Goal: Task Accomplishment & Management: Manage account settings

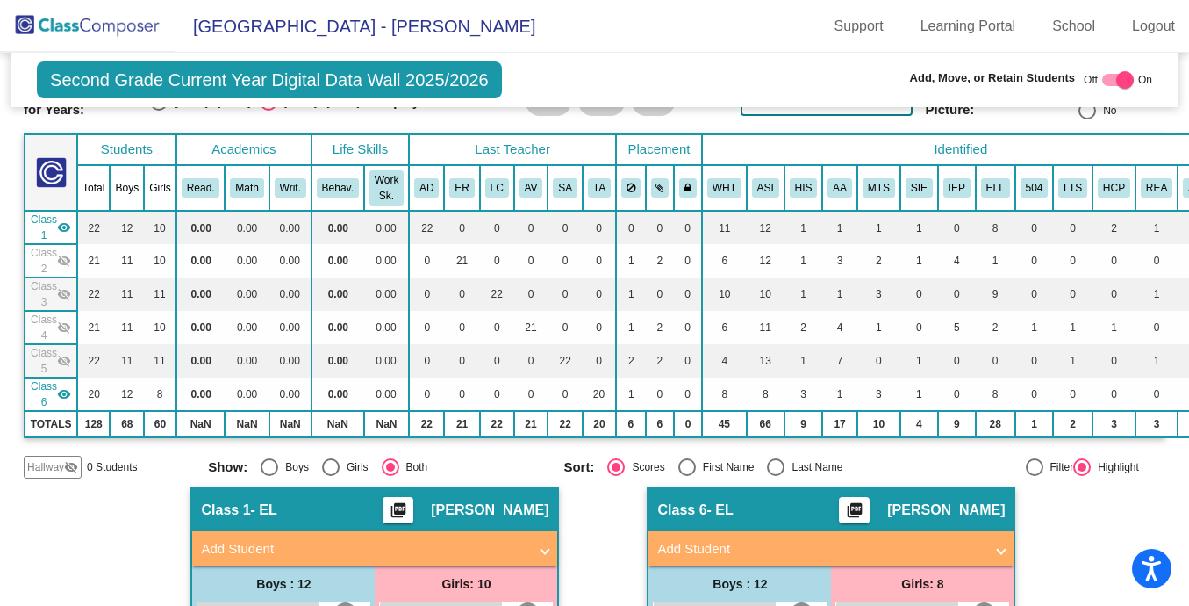
scroll to position [100, 0]
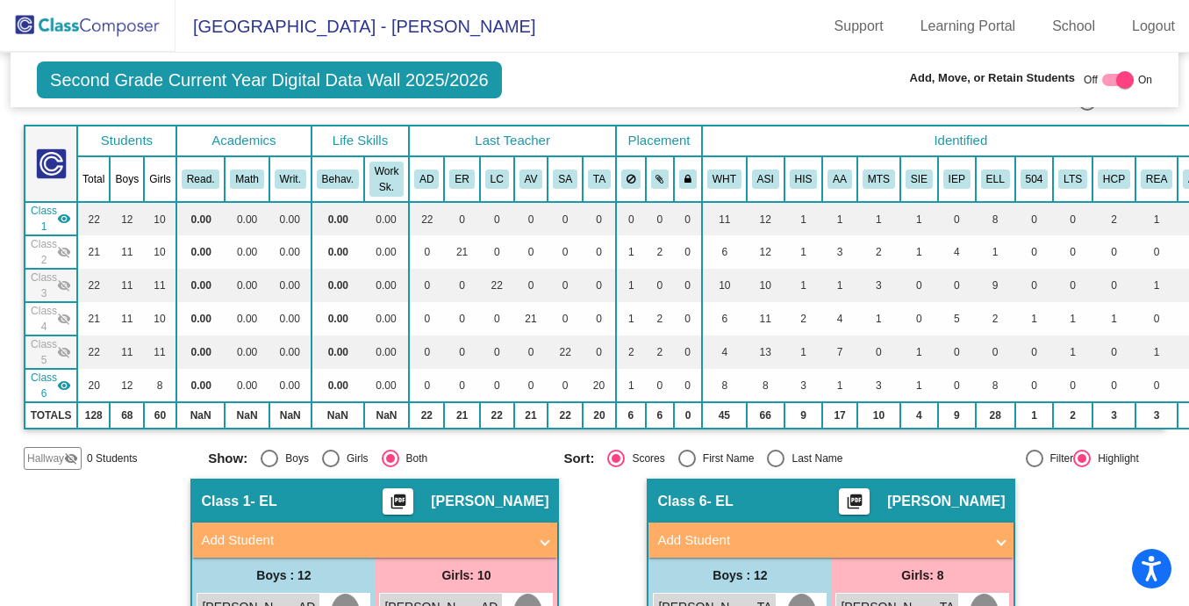
click at [76, 245] on td "Class 2 visibility_off" at bounding box center [51, 251] width 53 height 33
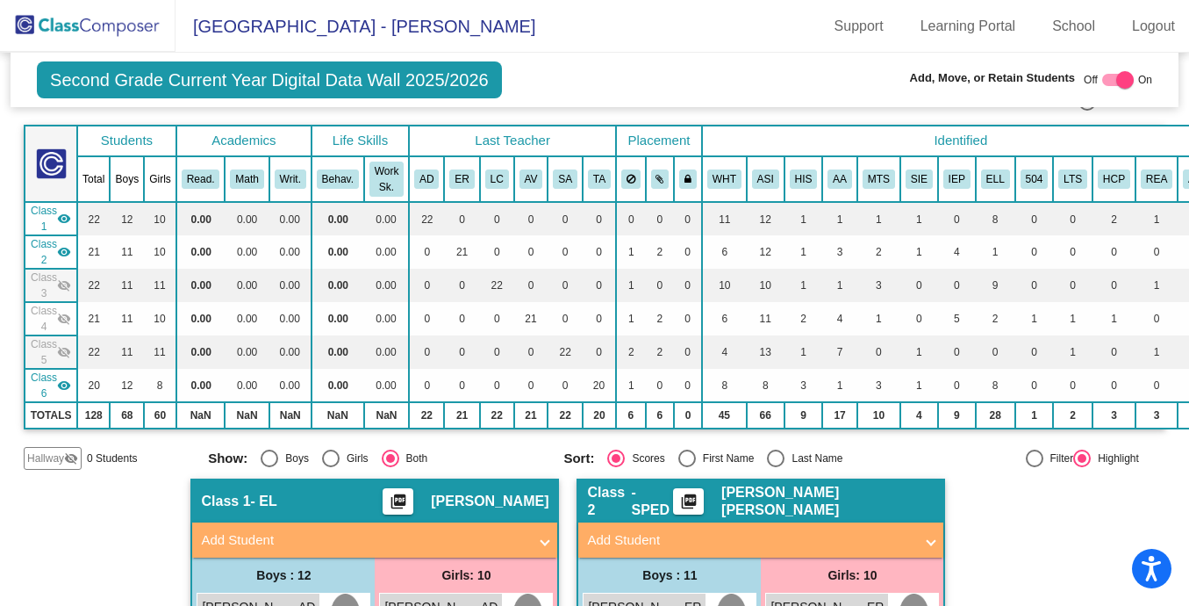
click at [69, 224] on mat-icon "visibility" at bounding box center [64, 219] width 14 height 14
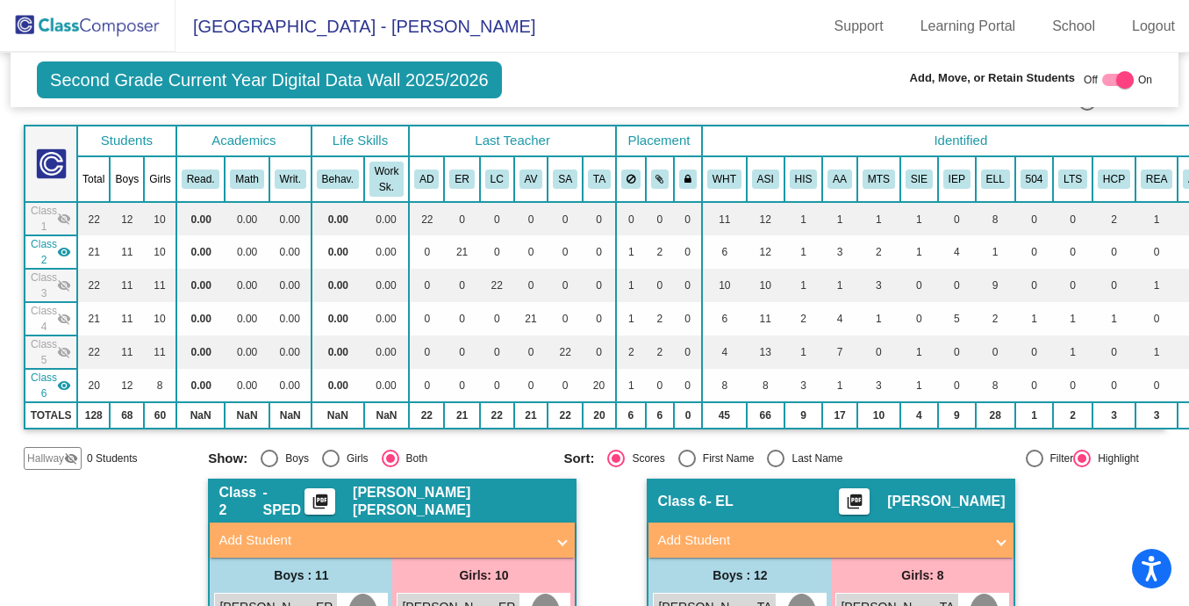
click at [66, 279] on mat-icon "visibility_off" at bounding box center [64, 285] width 14 height 14
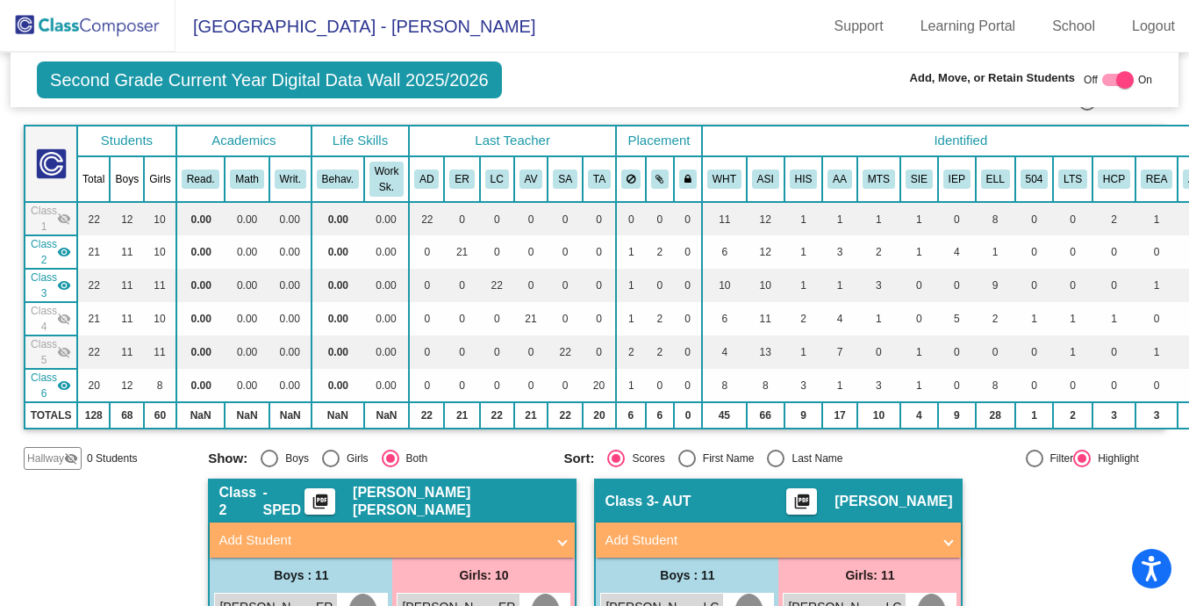
click at [64, 285] on mat-icon "visibility" at bounding box center [64, 285] width 14 height 14
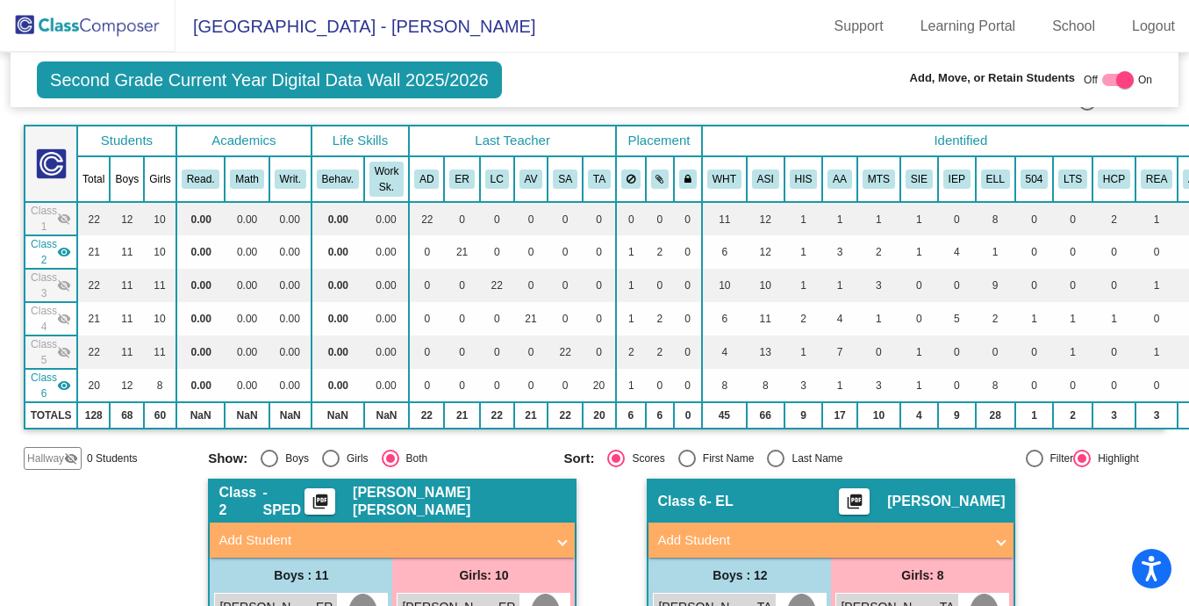
click at [64, 248] on mat-icon "visibility" at bounding box center [64, 252] width 14 height 14
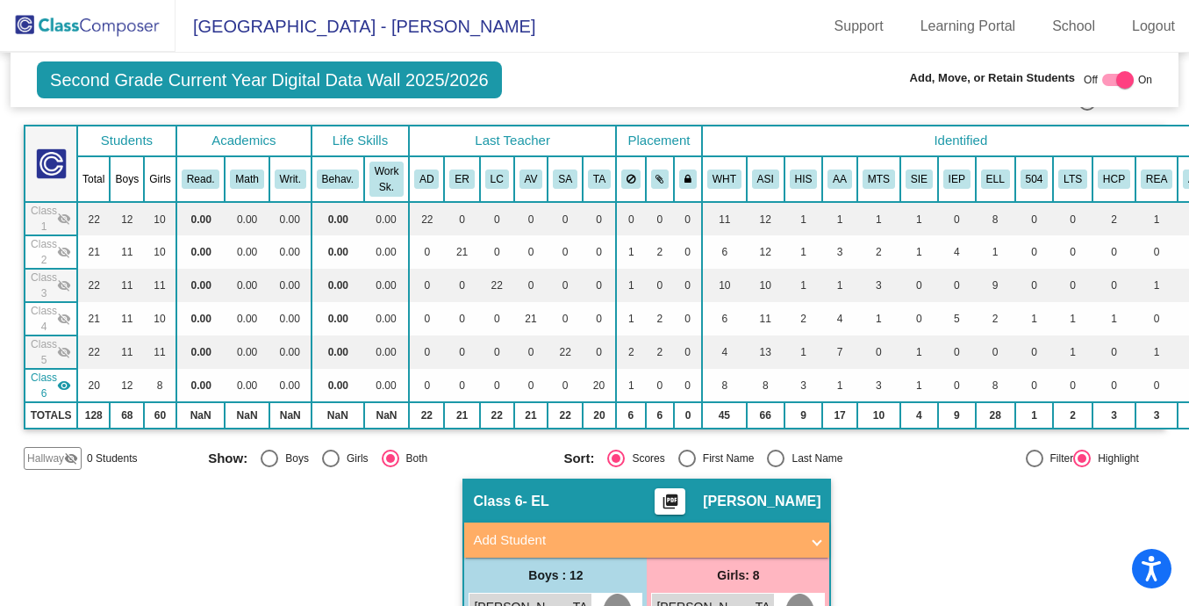
click at [64, 381] on mat-icon "visibility" at bounding box center [64, 385] width 14 height 14
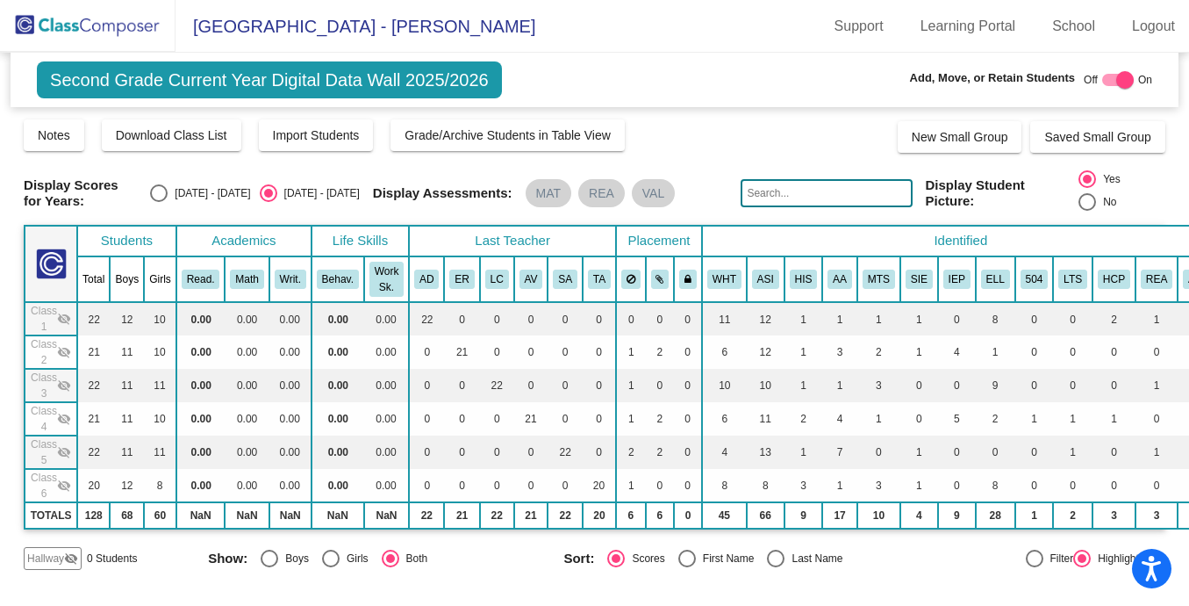
scroll to position [0, 0]
click at [59, 345] on mat-icon "visibility_off" at bounding box center [64, 352] width 14 height 14
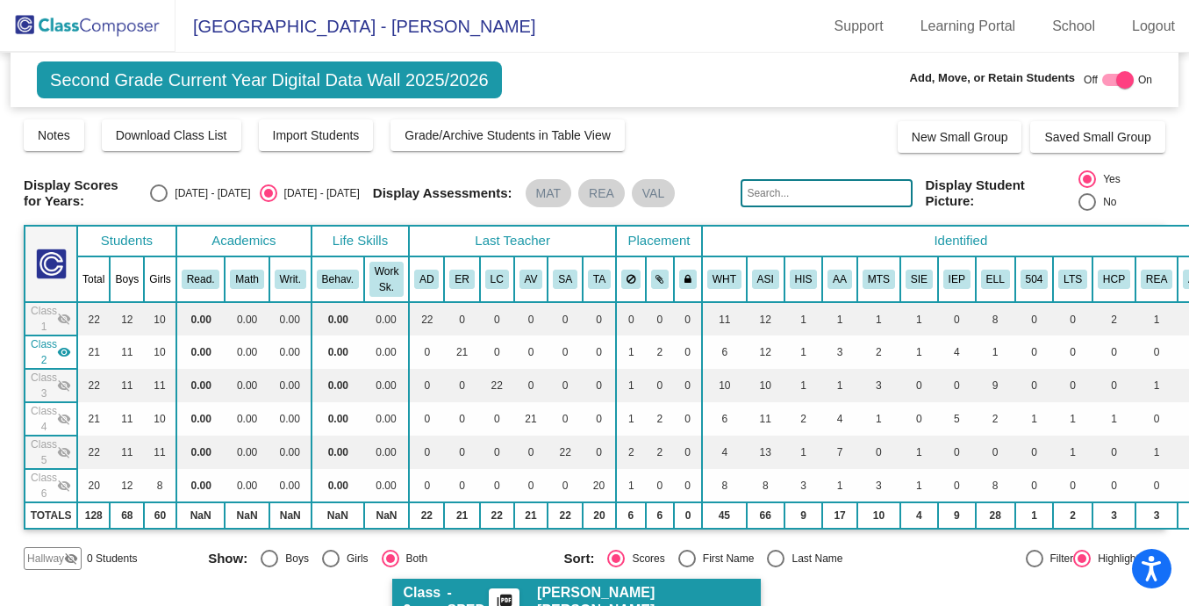
click at [61, 350] on mat-icon "visibility" at bounding box center [64, 352] width 14 height 14
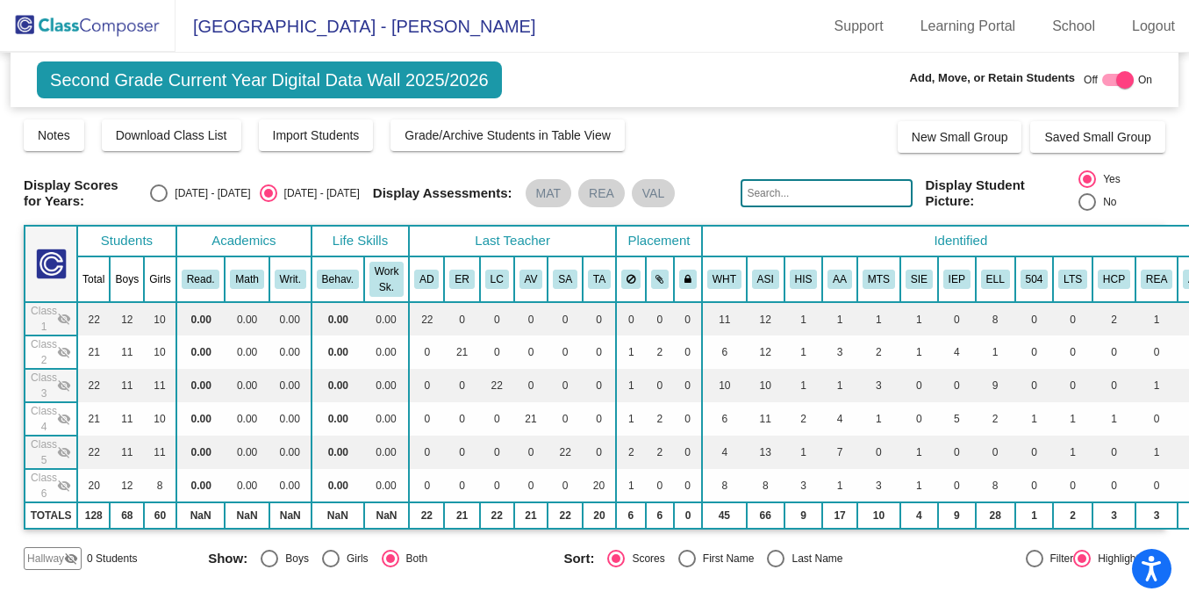
click at [65, 448] on mat-icon "visibility_off" at bounding box center [64, 452] width 14 height 14
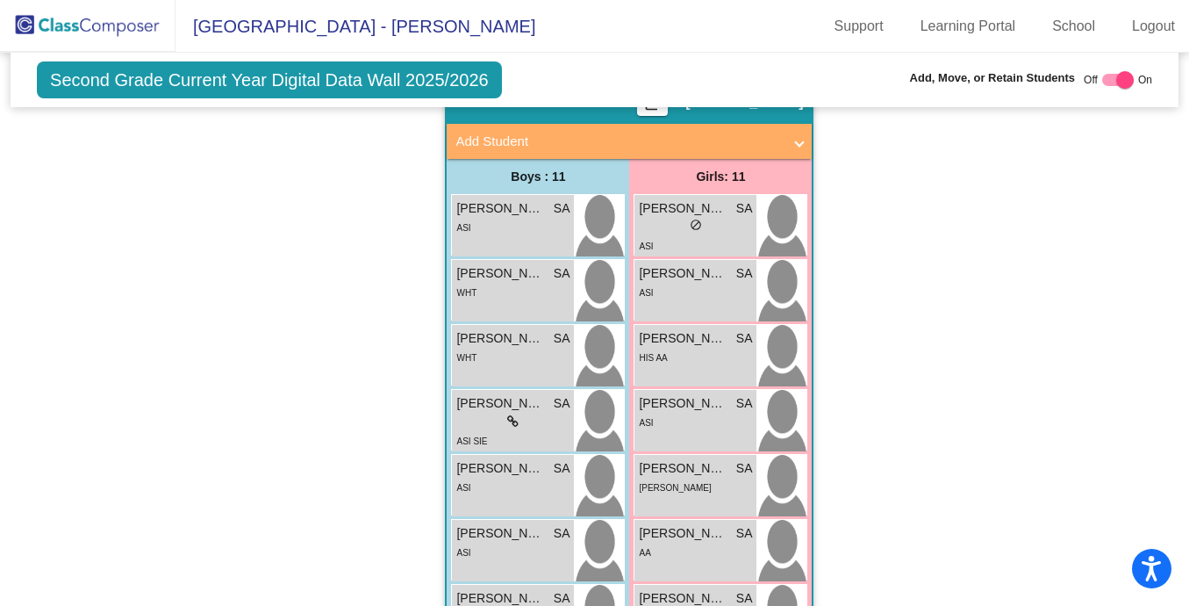
scroll to position [501, 0]
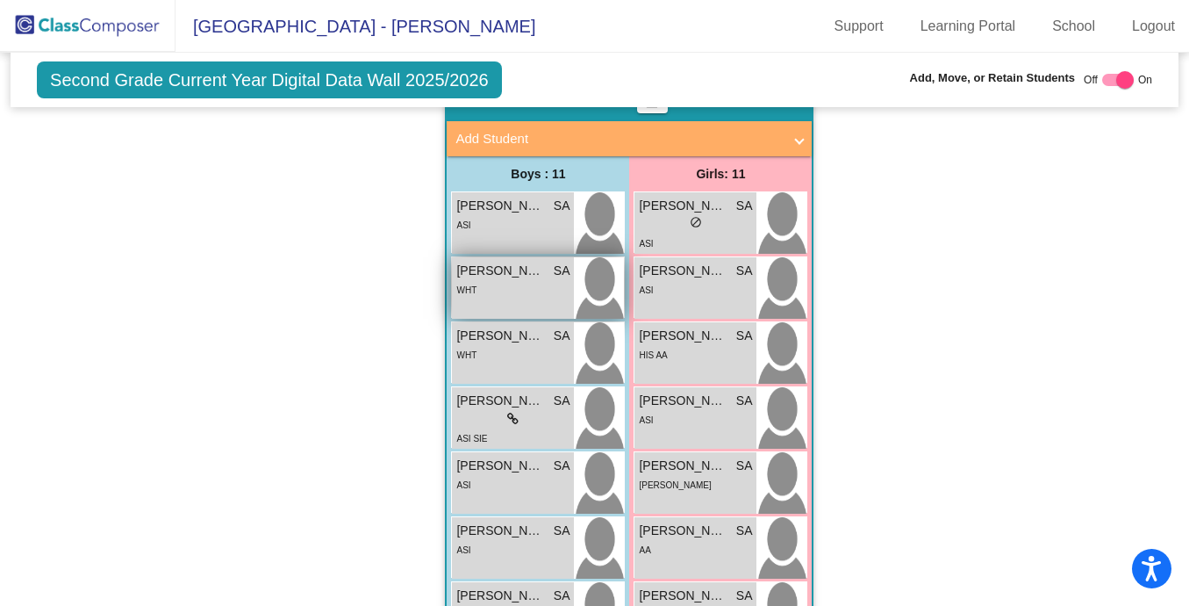
click at [533, 297] on div "WHT" at bounding box center [512, 289] width 113 height 18
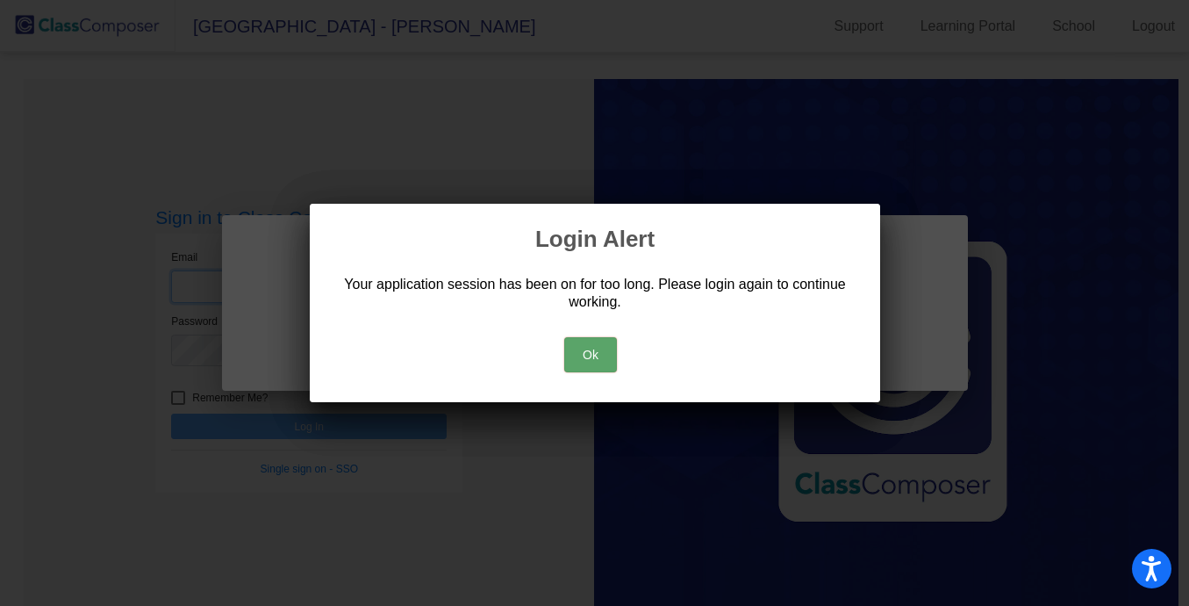
type input "[PERSON_NAME][EMAIL_ADDRESS][PERSON_NAME][DOMAIN_NAME]"
click at [592, 337] on button "Ok" at bounding box center [590, 354] width 53 height 35
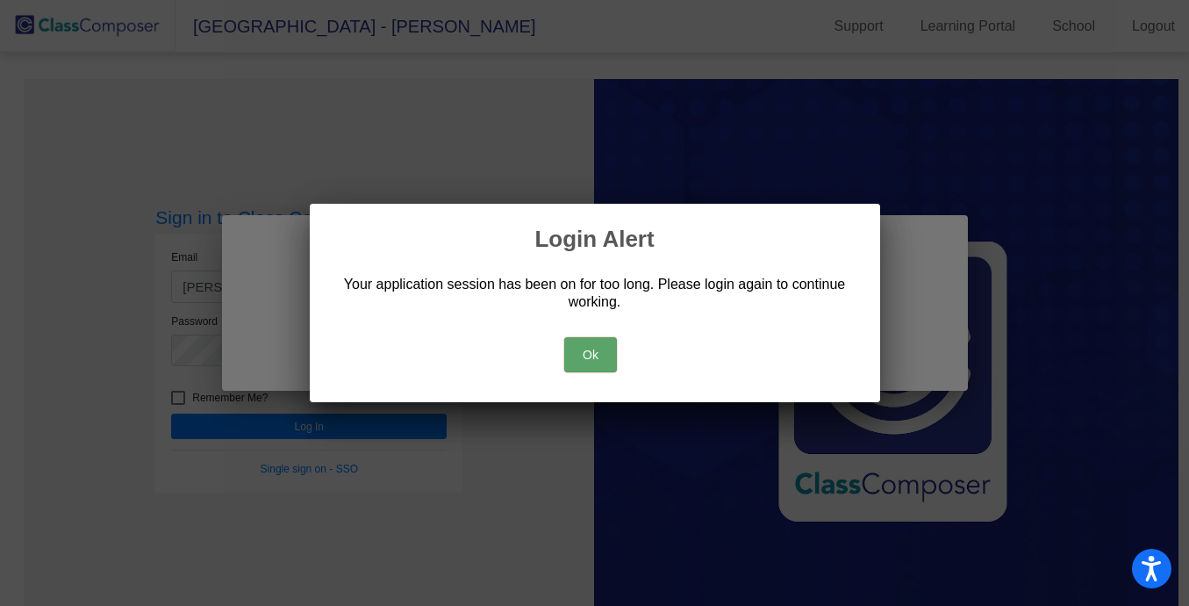
click at [592, 346] on button "Ok" at bounding box center [590, 354] width 53 height 35
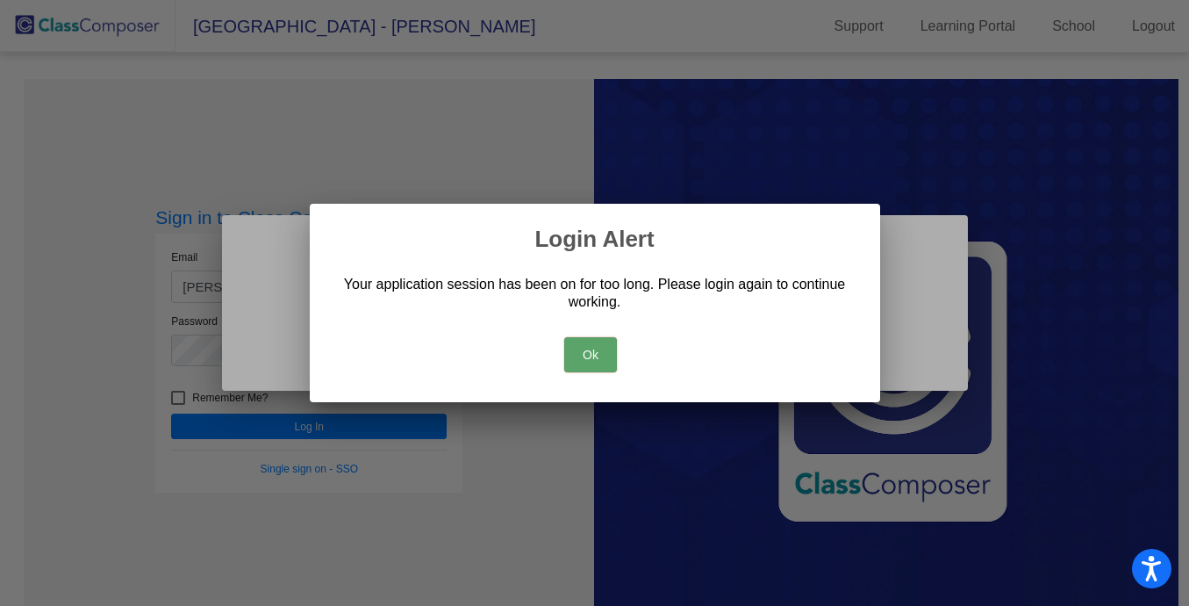
click at [592, 346] on button "Ok" at bounding box center [590, 354] width 53 height 35
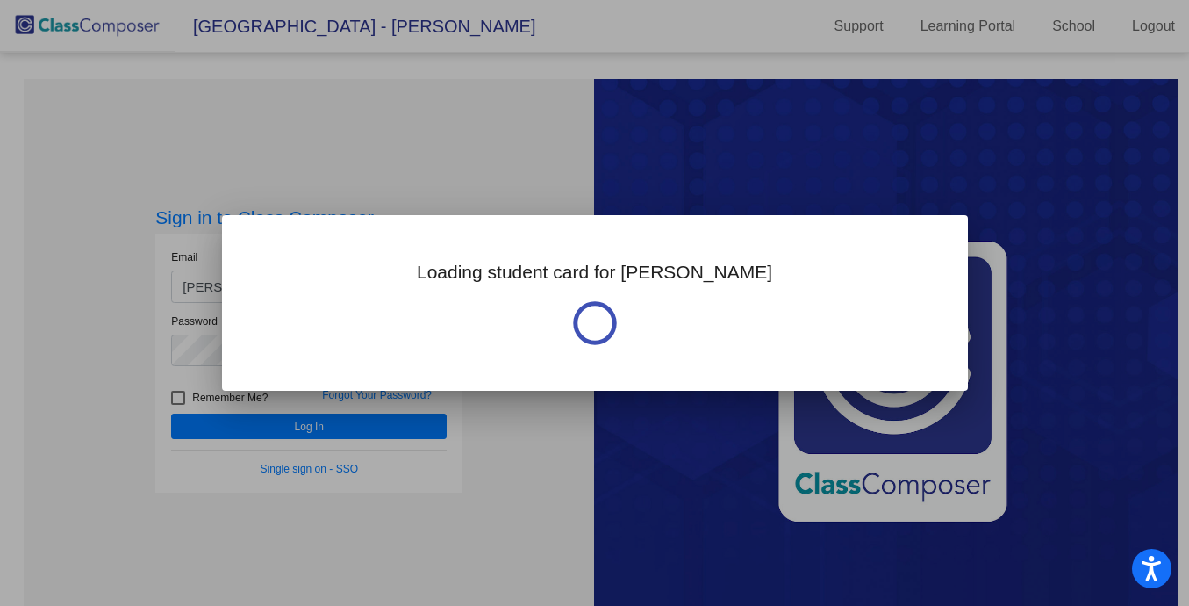
click at [528, 455] on div at bounding box center [594, 303] width 1189 height 606
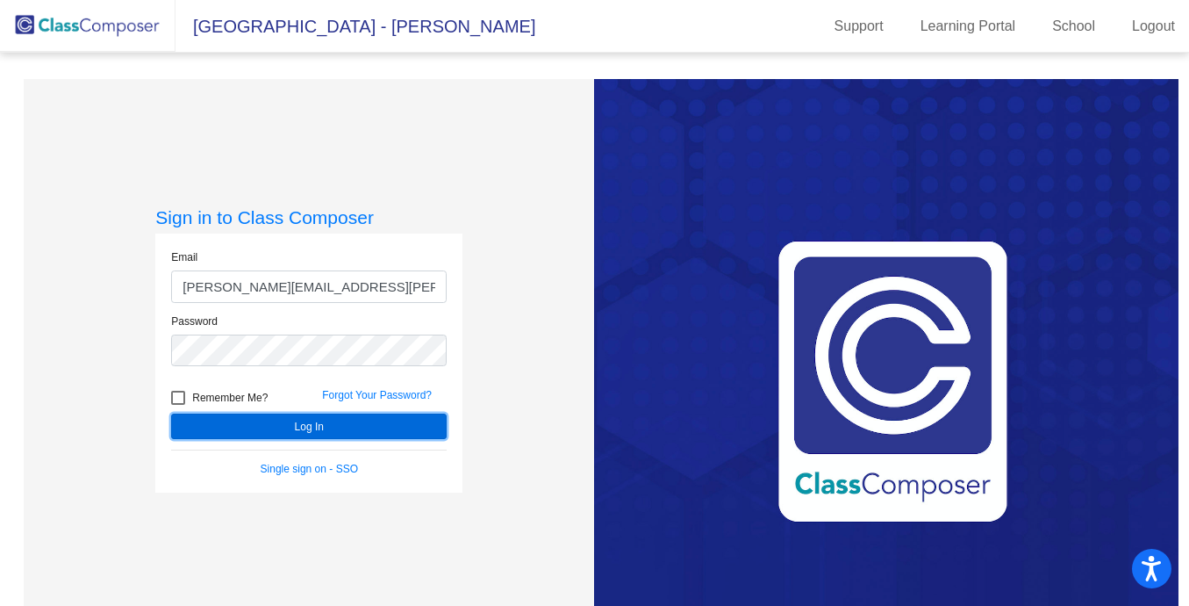
click at [335, 429] on button "Log In" at bounding box center [309, 425] width 276 height 25
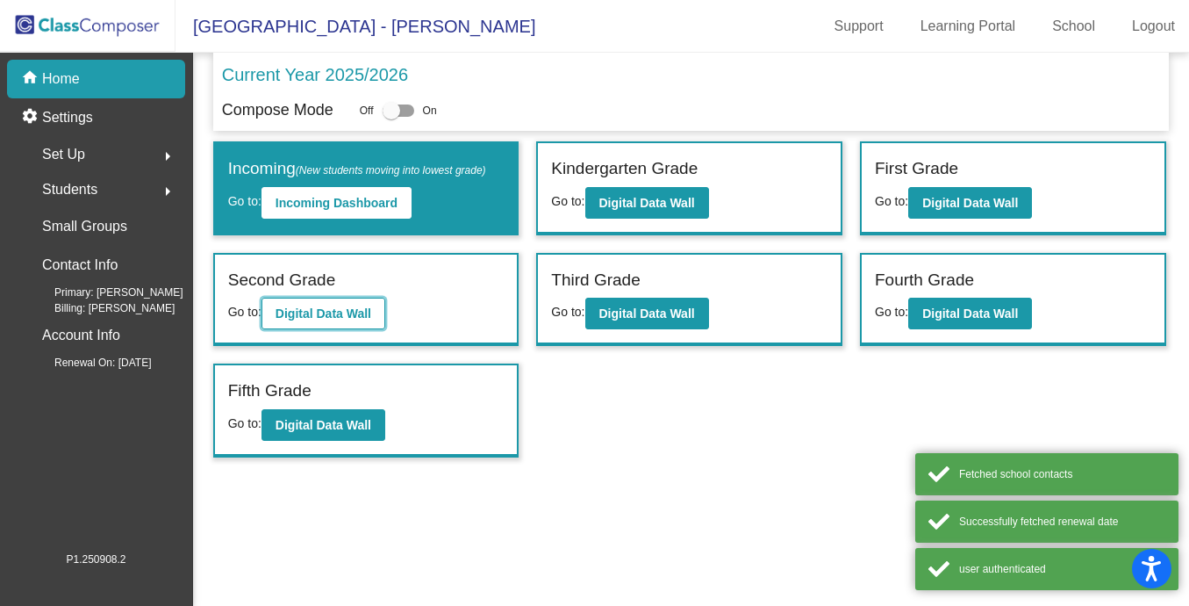
click at [314, 305] on button "Digital Data Wall" at bounding box center [324, 314] width 124 height 32
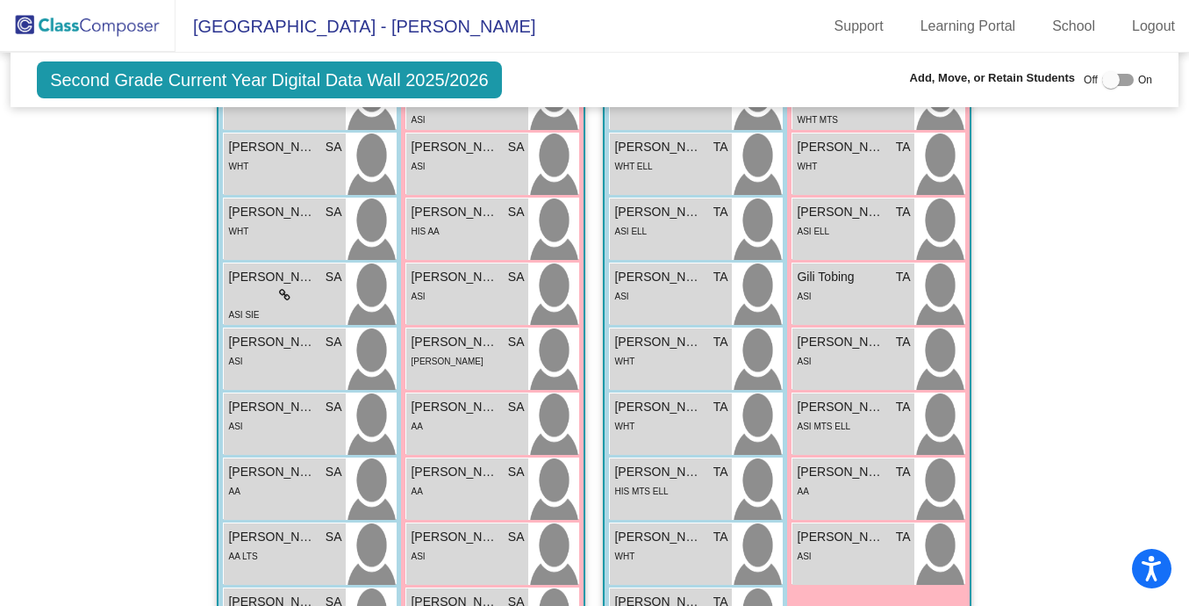
scroll to position [2293, 0]
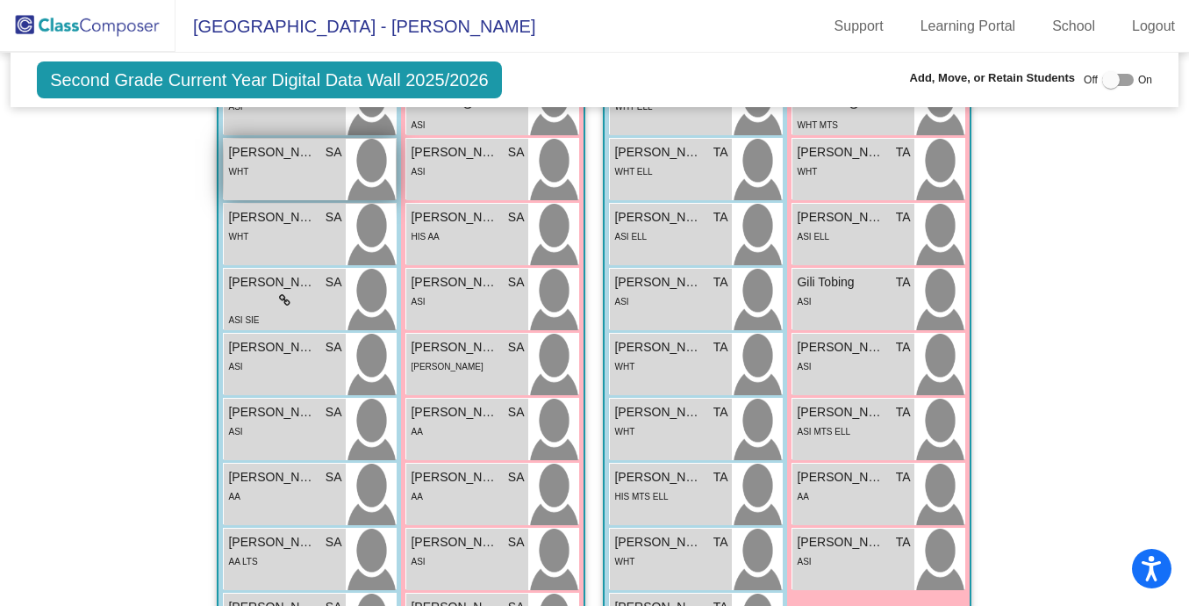
click at [285, 166] on div "WHT" at bounding box center [284, 170] width 113 height 18
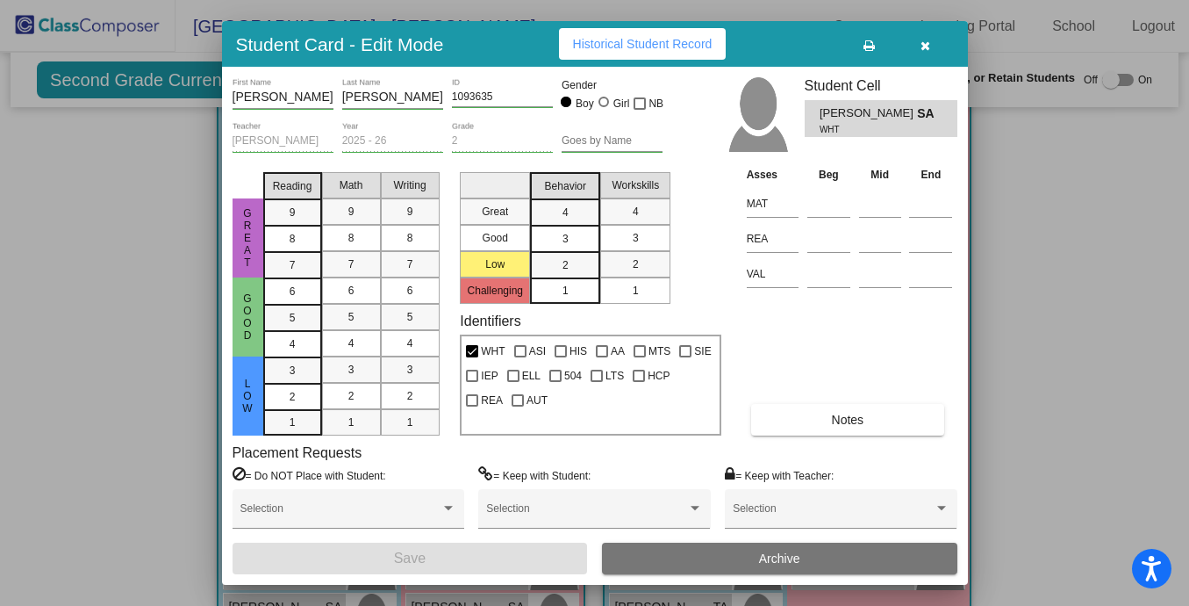
click at [689, 568] on button "Archive" at bounding box center [779, 558] width 355 height 32
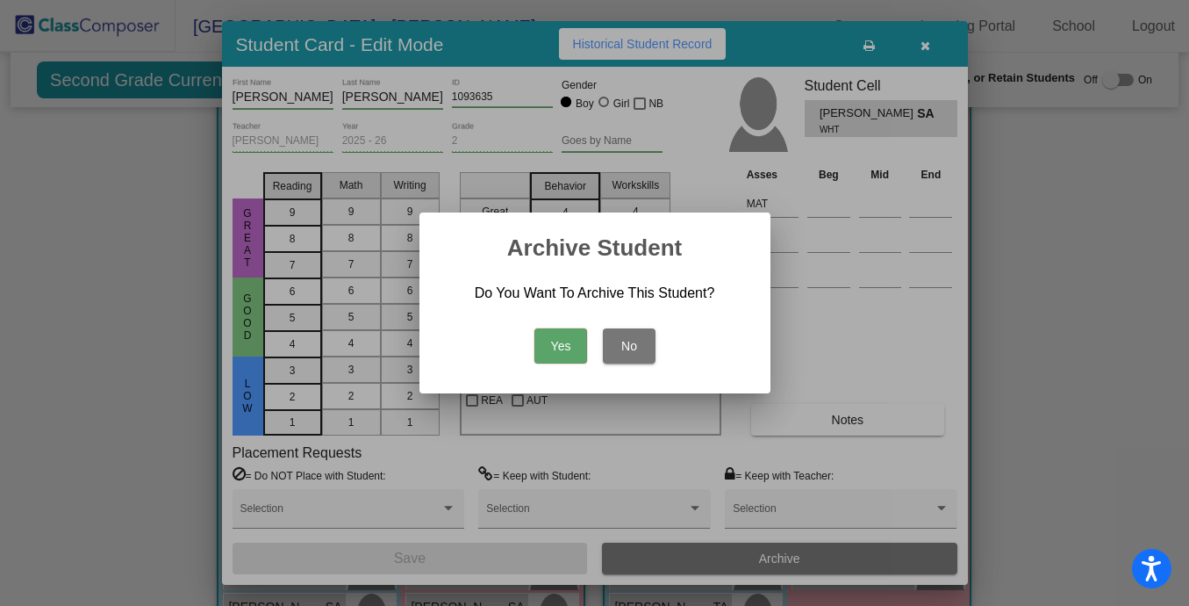
click at [547, 331] on button "Yes" at bounding box center [561, 345] width 53 height 35
